Goal: Task Accomplishment & Management: Complete application form

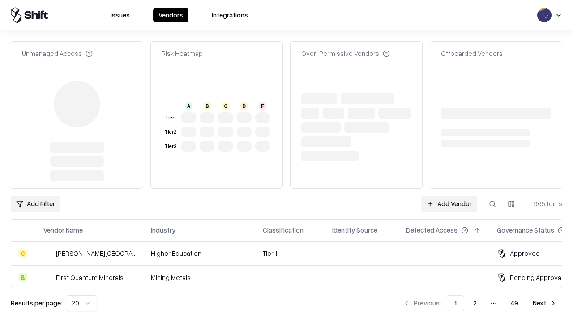
click at [449, 196] on link "Add Vendor" at bounding box center [449, 204] width 56 height 16
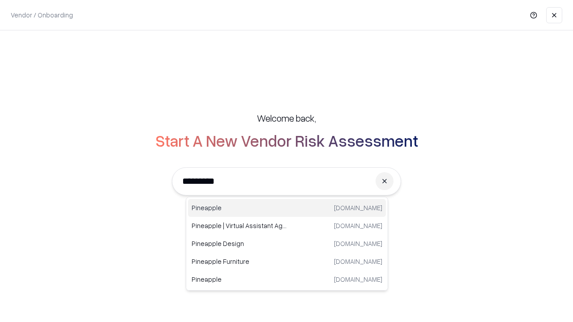
click at [287, 208] on div "Pineapple [DOMAIN_NAME]" at bounding box center [287, 208] width 198 height 18
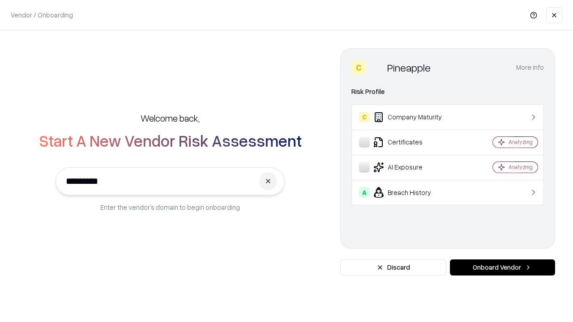
type input "*********"
click at [502, 268] on button "Onboard Vendor" at bounding box center [502, 267] width 105 height 16
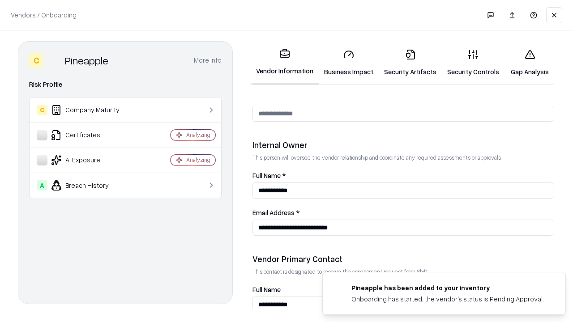
scroll to position [463, 0]
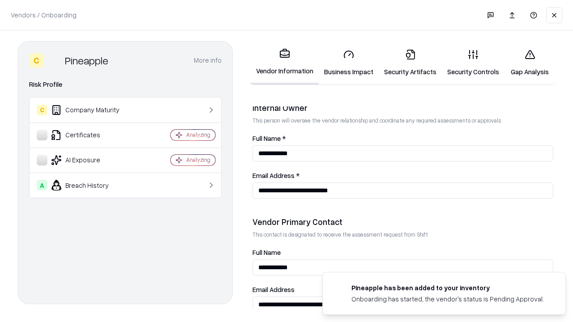
click at [348, 63] on link "Business Impact" at bounding box center [348, 63] width 60 height 42
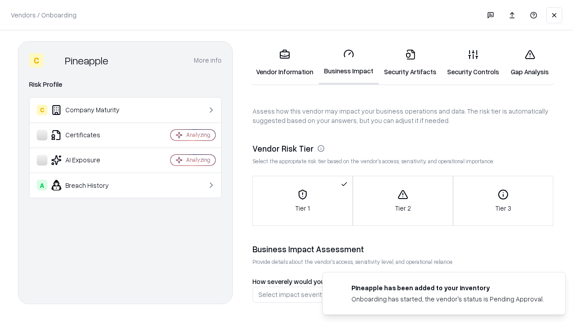
click at [410, 63] on link "Security Artifacts" at bounding box center [409, 63] width 63 height 42
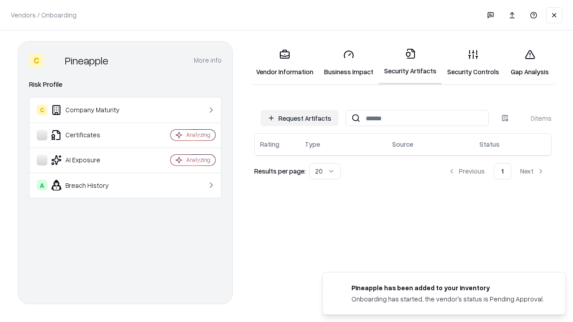
click at [299, 118] on button "Request Artifacts" at bounding box center [299, 118] width 78 height 16
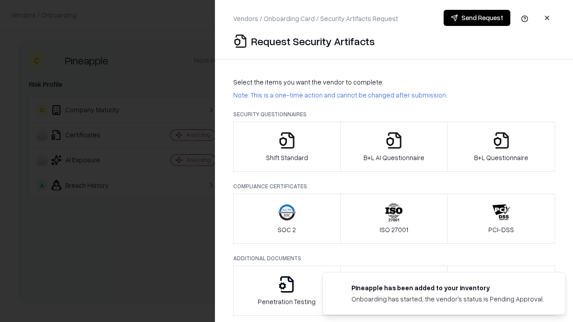
click at [286, 147] on icon "button" at bounding box center [287, 141] width 18 height 18
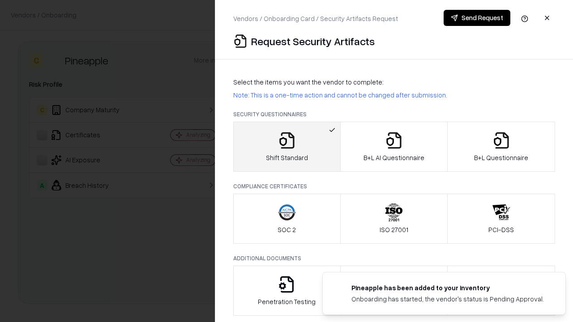
click at [476, 18] on button "Send Request" at bounding box center [476, 18] width 67 height 16
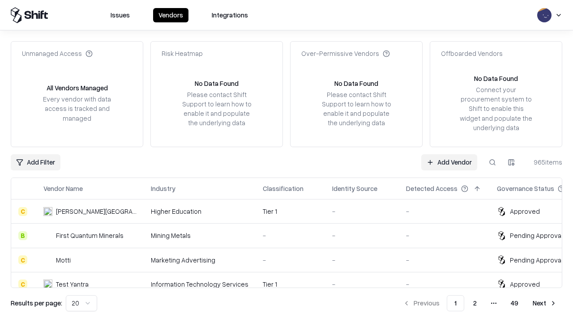
click at [492, 162] on button at bounding box center [492, 162] width 16 height 16
type input "*********"
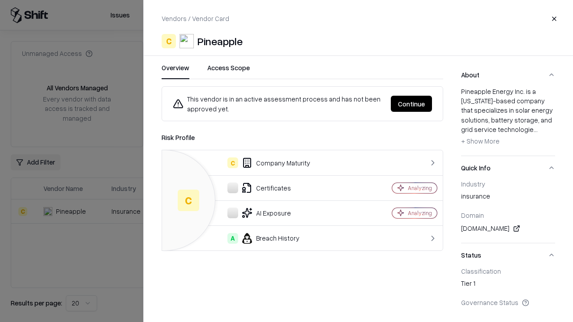
click at [411, 104] on button "Continue" at bounding box center [411, 104] width 41 height 16
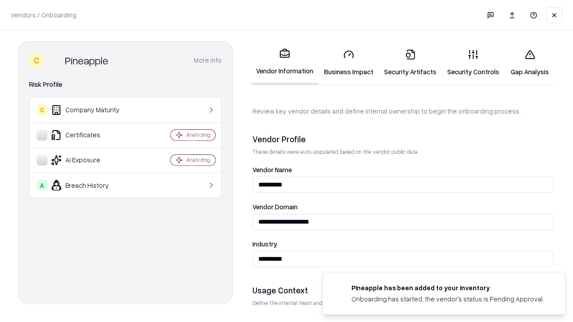
click at [410, 63] on link "Security Artifacts" at bounding box center [409, 63] width 63 height 42
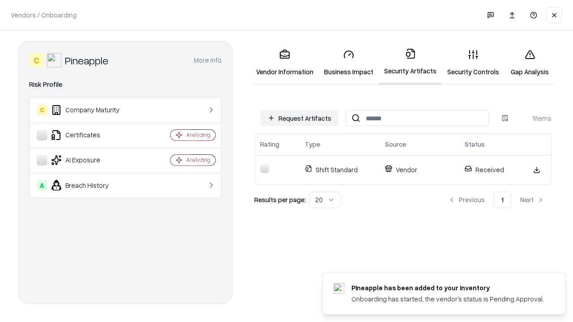
click at [529, 63] on link "Gap Analysis" at bounding box center [529, 63] width 51 height 42
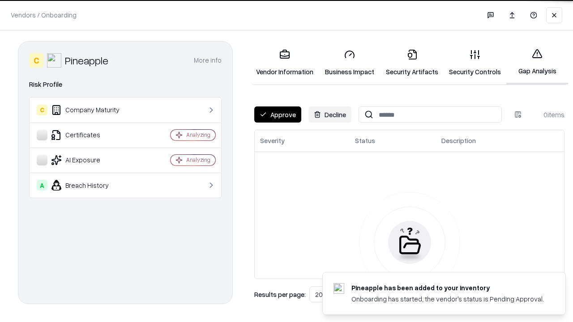
click at [277, 115] on button "Approve" at bounding box center [277, 114] width 47 height 16
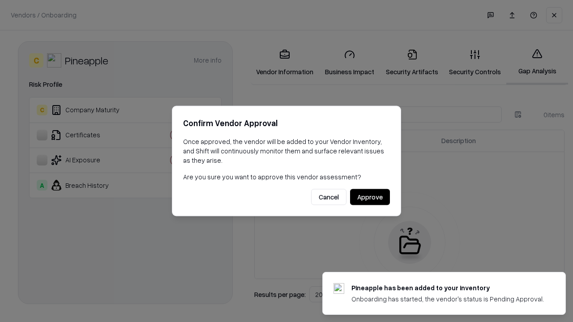
click at [369, 197] on button "Approve" at bounding box center [370, 197] width 40 height 16
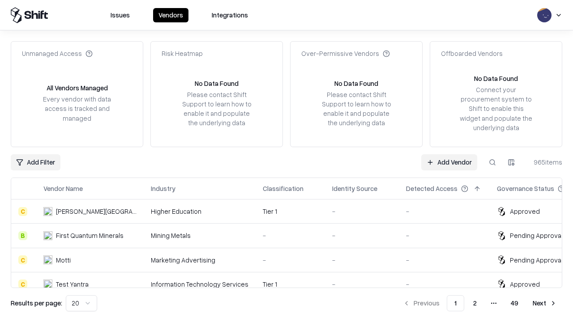
type input "*********"
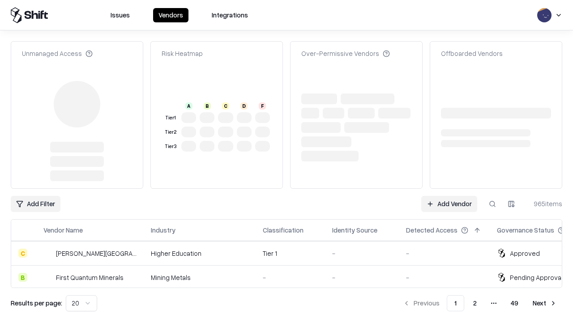
click at [449, 196] on link "Add Vendor" at bounding box center [449, 204] width 56 height 16
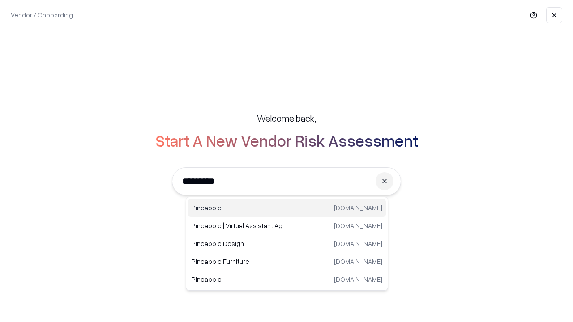
click at [287, 208] on div "Pineapple [DOMAIN_NAME]" at bounding box center [287, 208] width 198 height 18
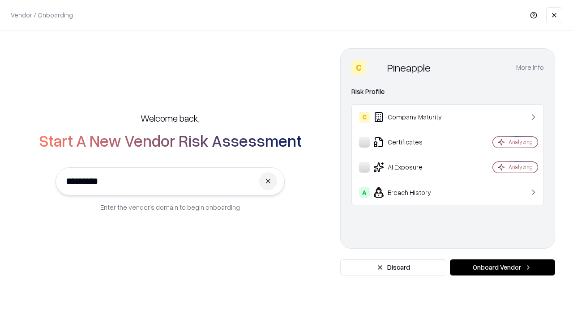
type input "*********"
click at [502, 268] on button "Onboard Vendor" at bounding box center [502, 267] width 105 height 16
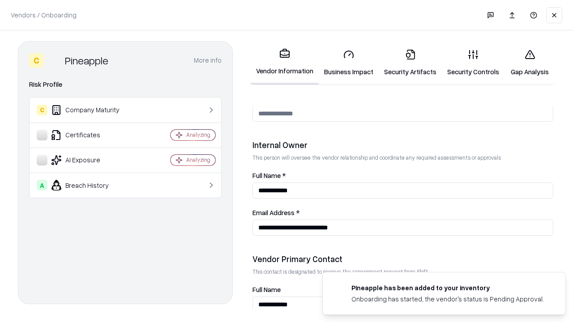
scroll to position [463, 0]
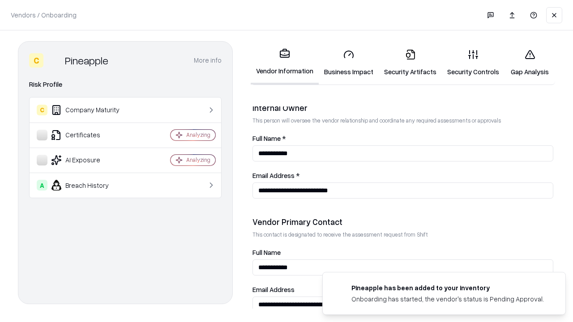
click at [529, 63] on link "Gap Analysis" at bounding box center [529, 63] width 51 height 42
